Goal: Information Seeking & Learning: Check status

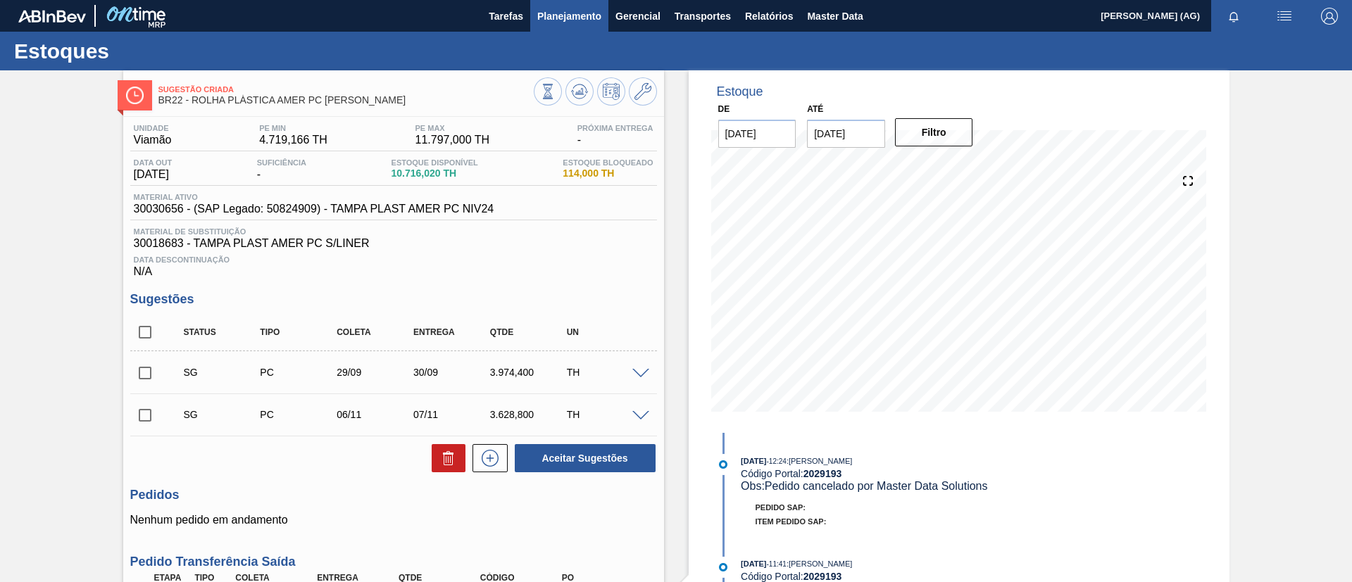
click at [590, 16] on span "Planejamento" at bounding box center [569, 16] width 64 height 17
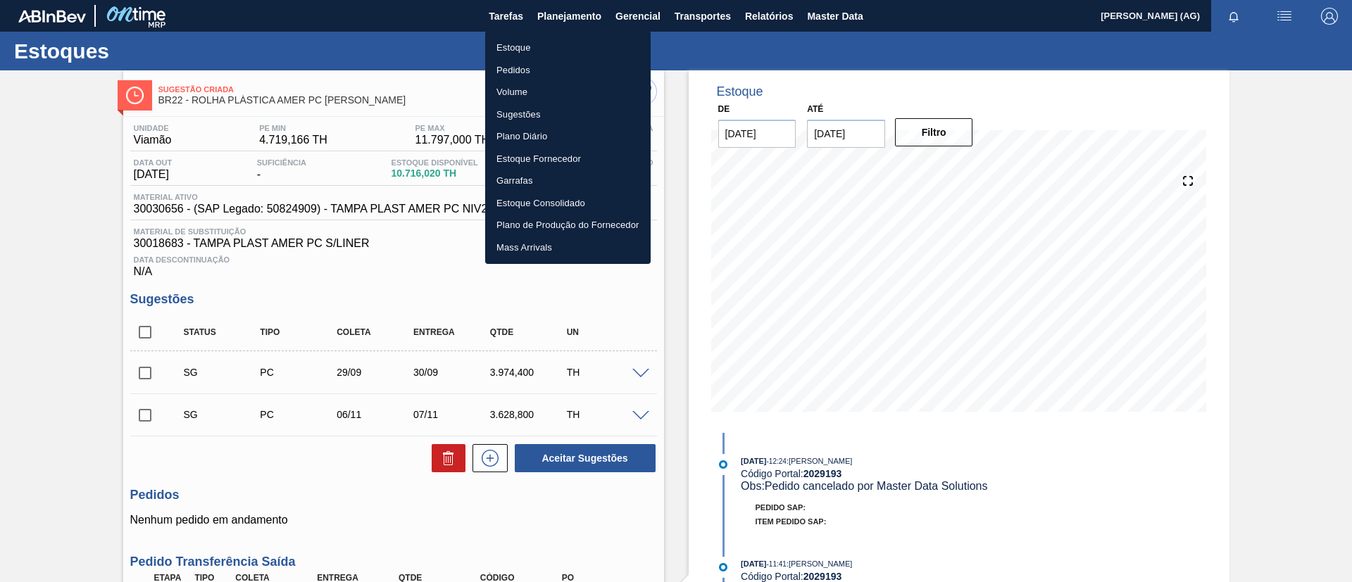
click at [541, 48] on li "Estoque" at bounding box center [567, 48] width 165 height 23
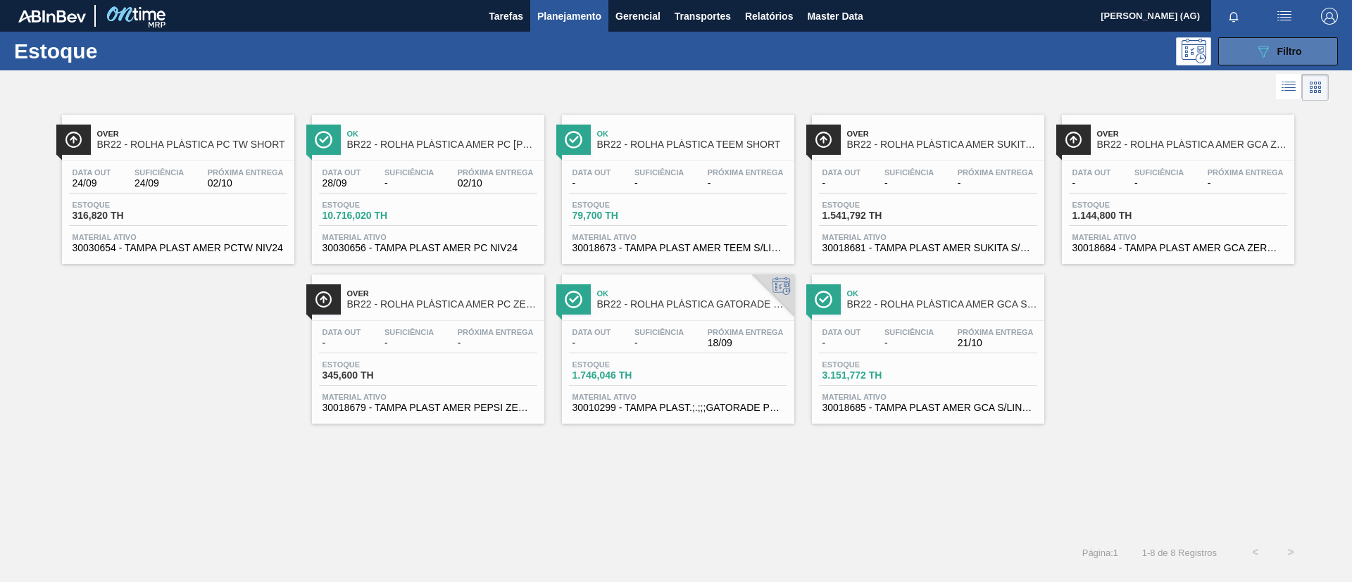
click at [1239, 46] on button "089F7B8B-B2A5-4AFE-B5C0-19BA573D28AC Filtro" at bounding box center [1278, 51] width 120 height 28
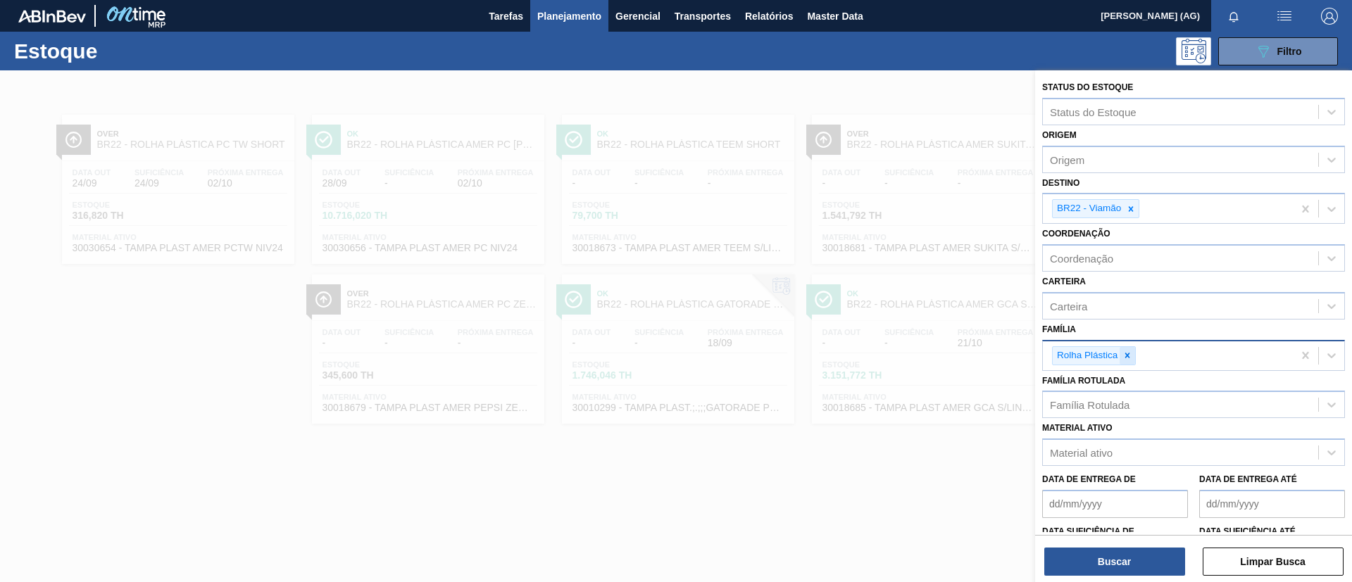
click at [1129, 356] on icon at bounding box center [1127, 356] width 10 height 10
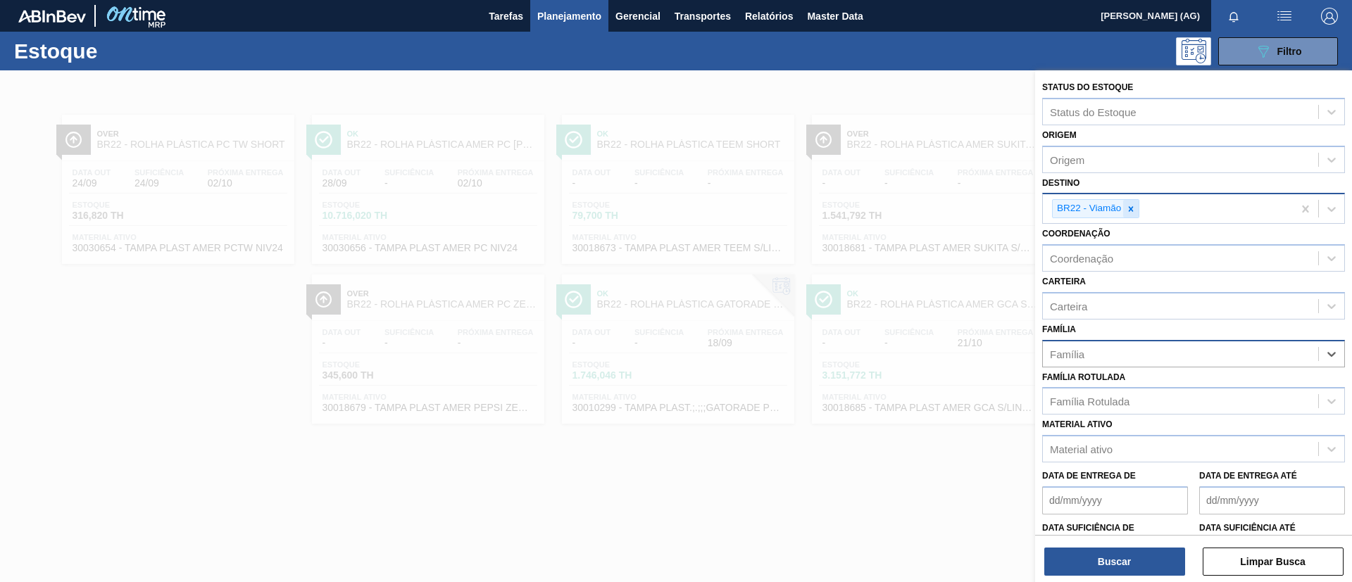
click at [1134, 213] on icon at bounding box center [1131, 209] width 10 height 10
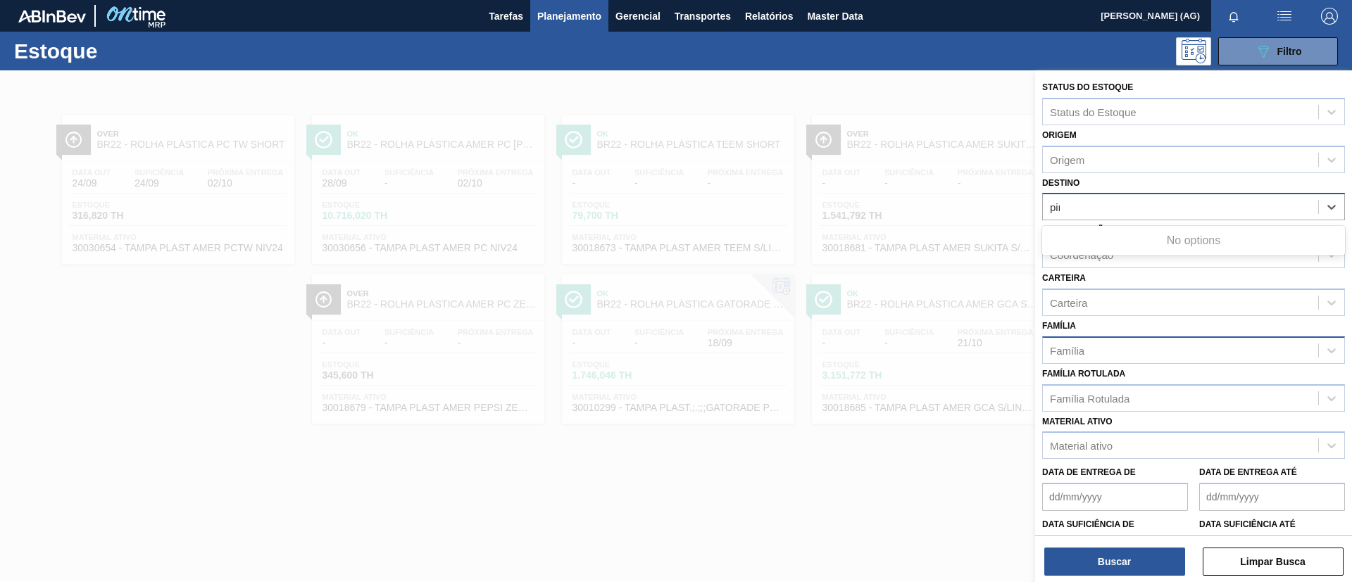
type input "pira"
click at [1151, 213] on div "Destino" at bounding box center [1180, 207] width 275 height 20
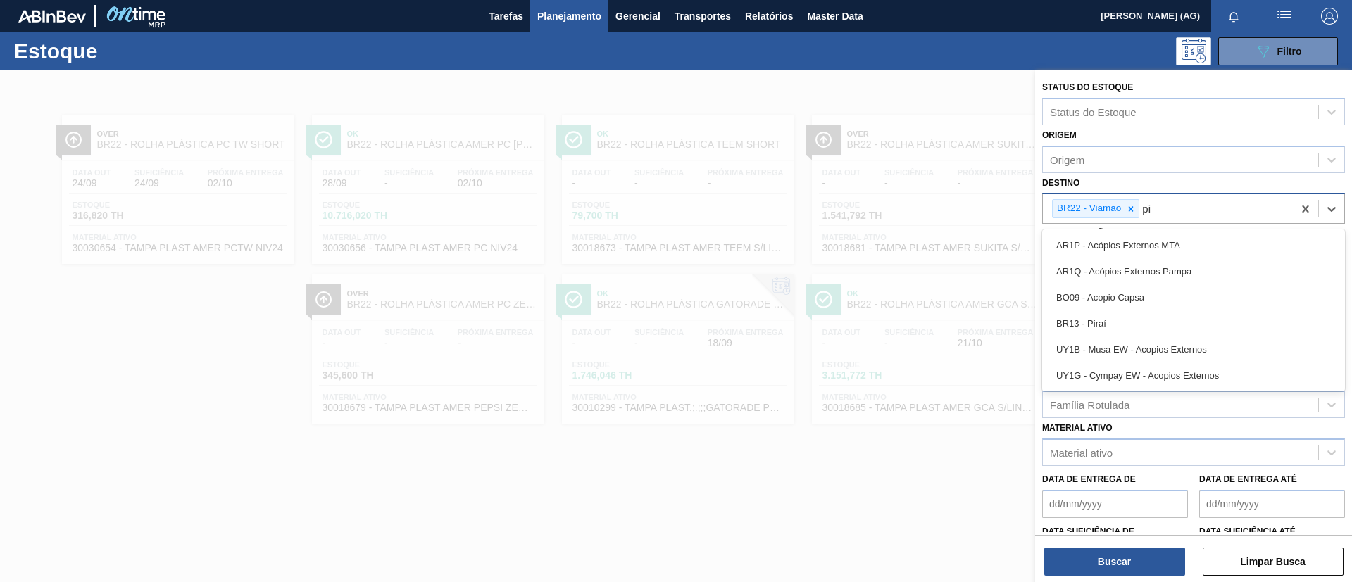
type input "p"
type input "Pira"
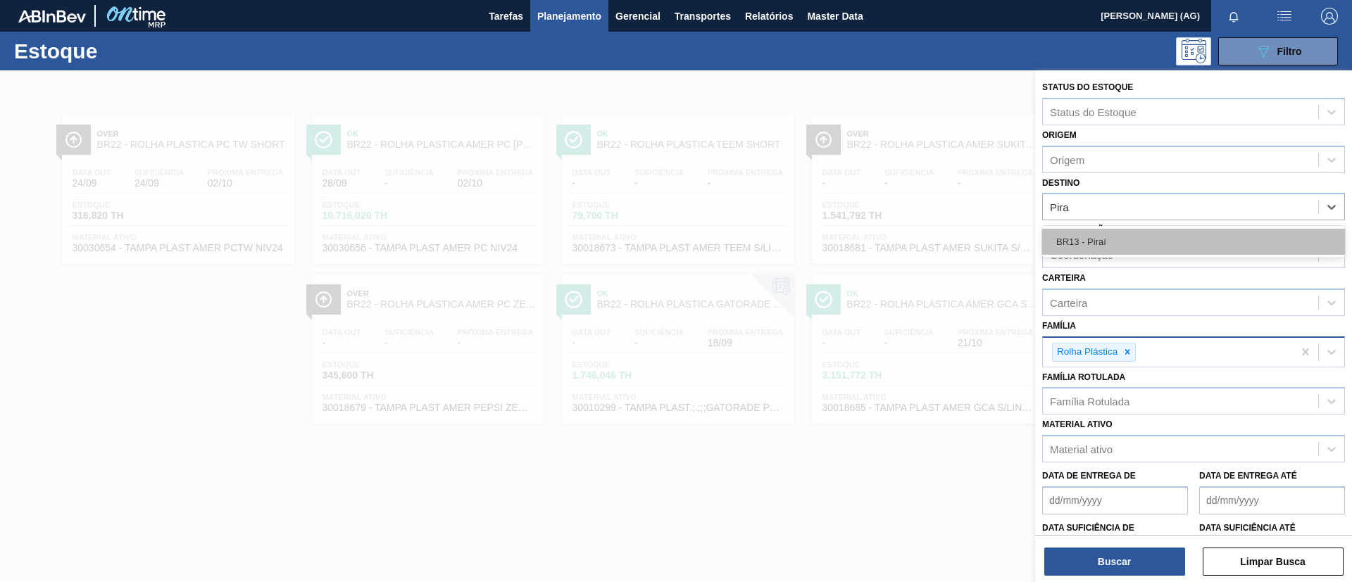
click at [1136, 249] on div "BR13 - Piraí" at bounding box center [1193, 242] width 303 height 26
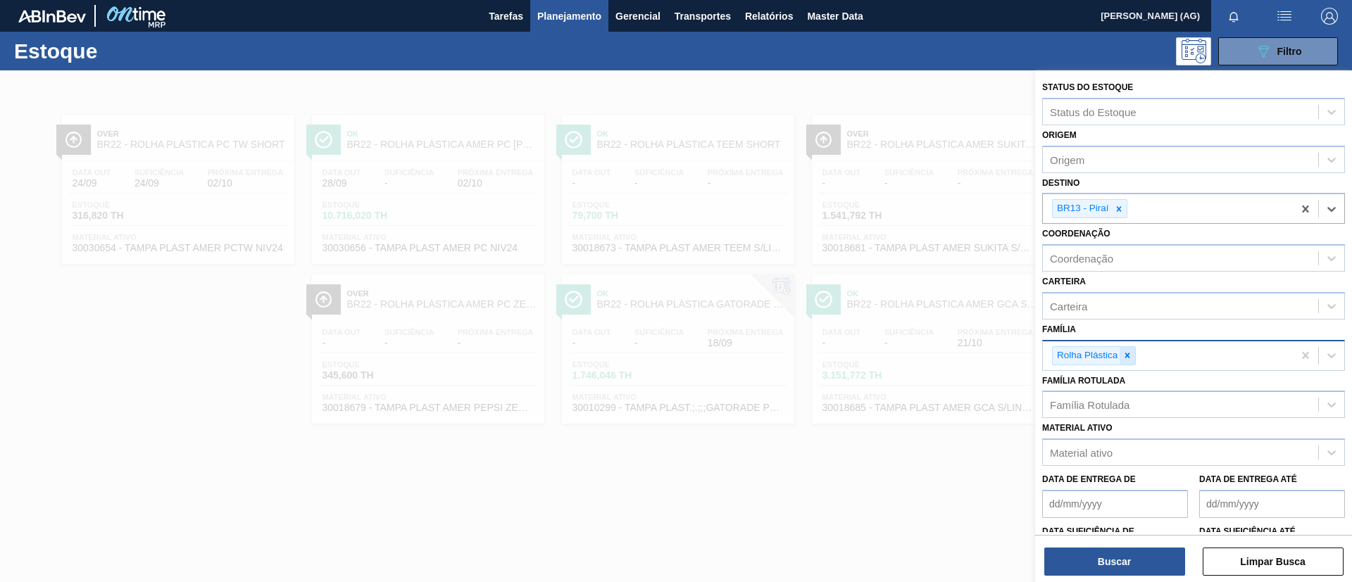
click at [1129, 351] on icon at bounding box center [1127, 356] width 10 height 10
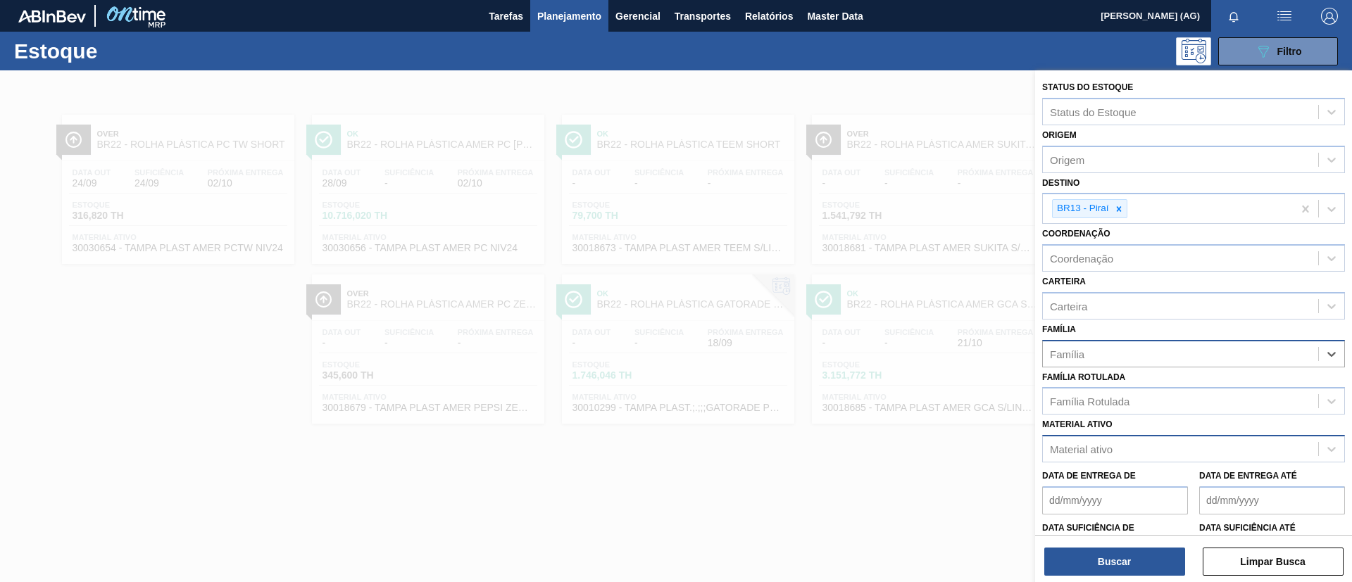
click at [1102, 451] on div "Material ativo" at bounding box center [1081, 450] width 63 height 12
type ativo "30006384"
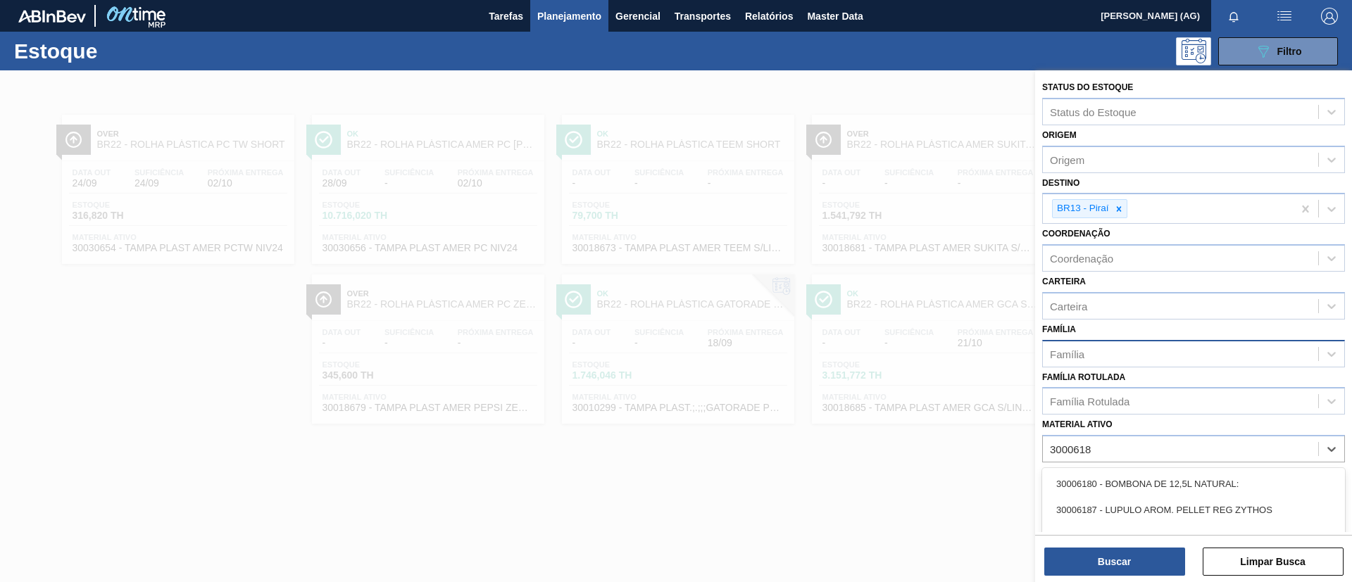
type ativo "30006184"
click at [1110, 487] on div "30006184 - ROLHA MET STELLA ARTOIS VBI LN CX10,0MIL" at bounding box center [1193, 484] width 303 height 26
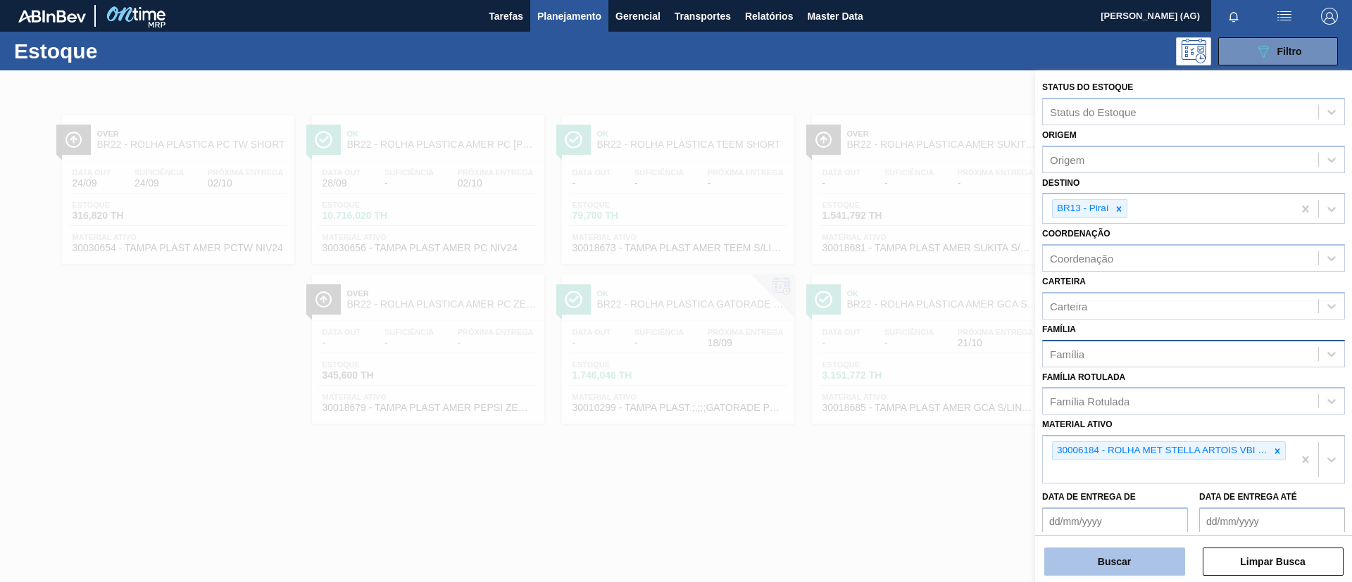
click at [1132, 562] on button "Buscar" at bounding box center [1114, 562] width 141 height 28
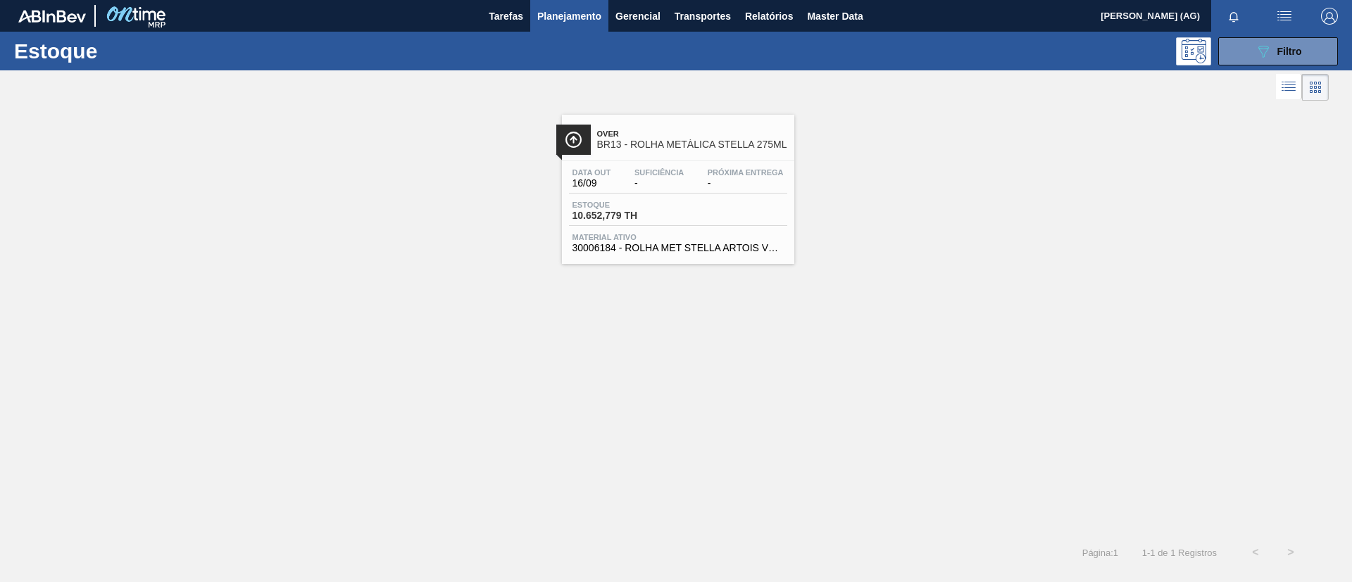
click at [568, 141] on img at bounding box center [574, 140] width 18 height 18
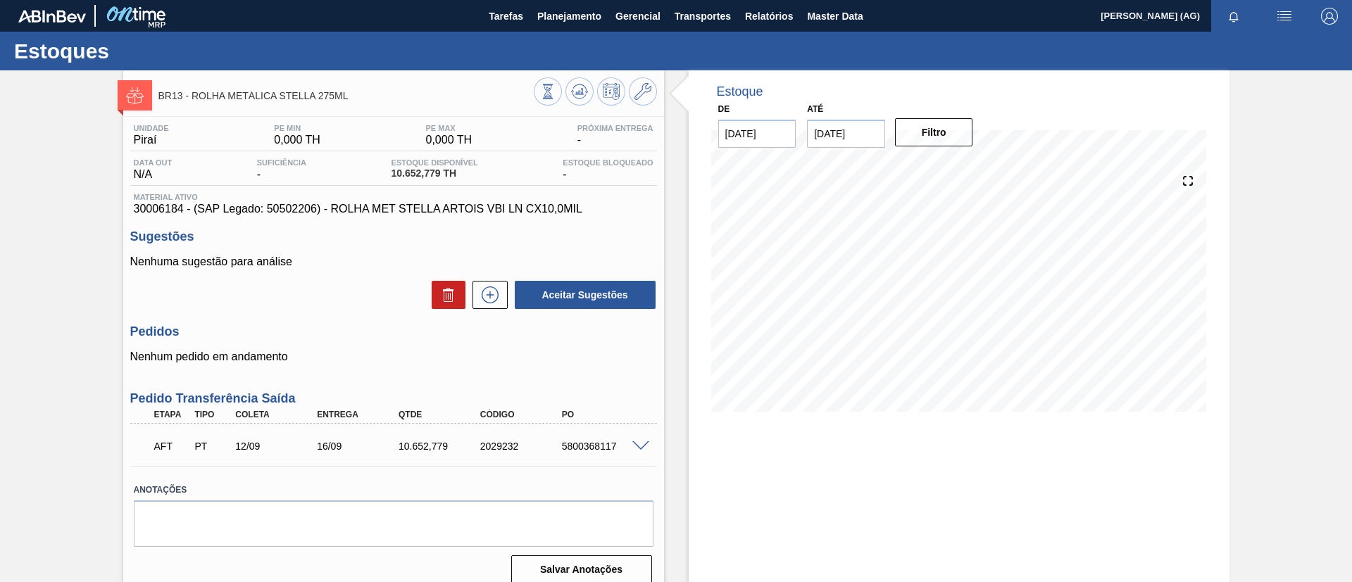
click at [636, 447] on span at bounding box center [640, 446] width 17 height 11
